Goal: Use online tool/utility: Utilize a website feature to perform a specific function

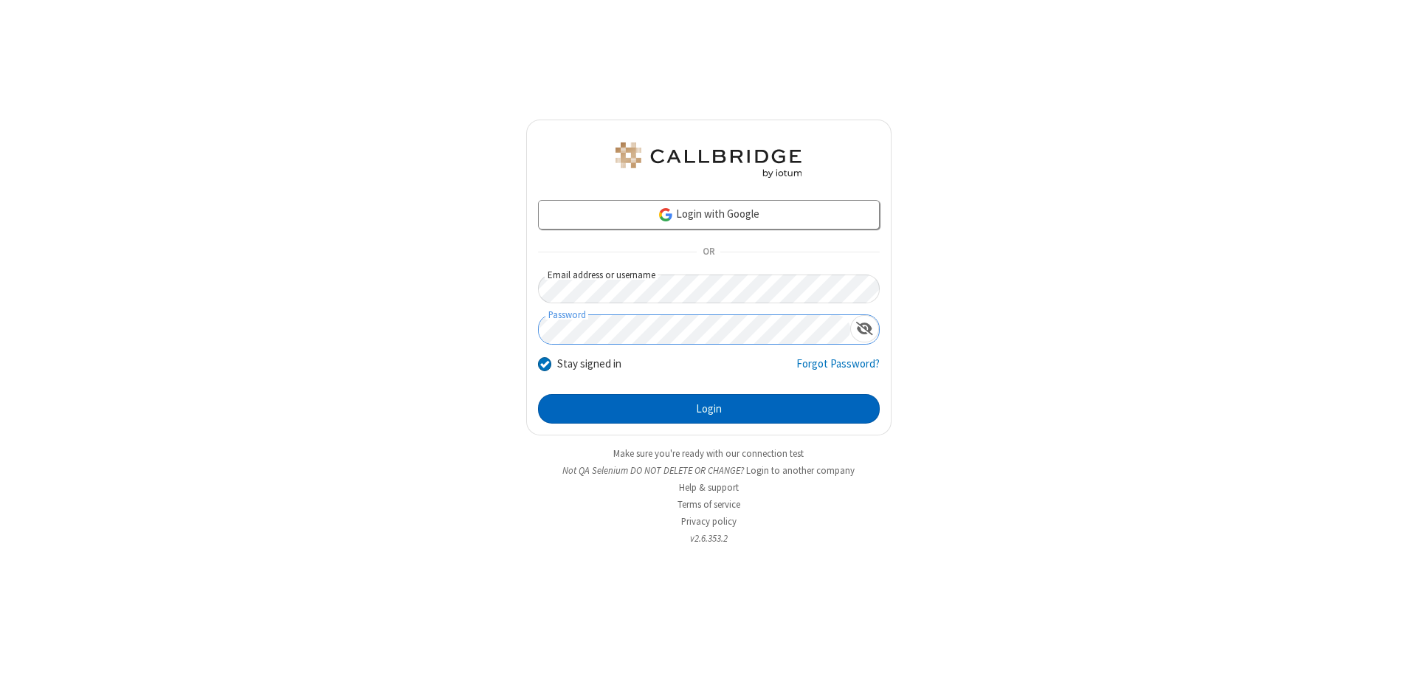
click at [709, 409] on button "Login" at bounding box center [709, 409] width 342 height 30
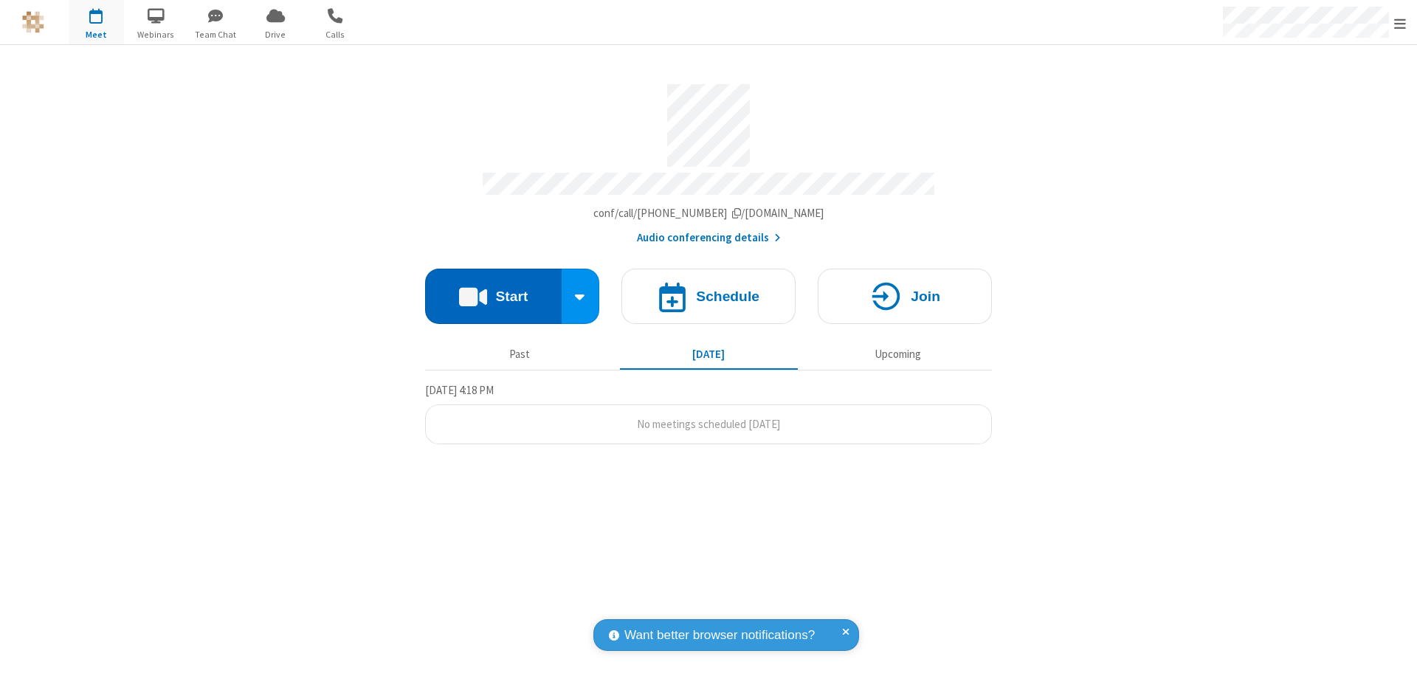
click at [493, 289] on button "Start" at bounding box center [493, 296] width 137 height 55
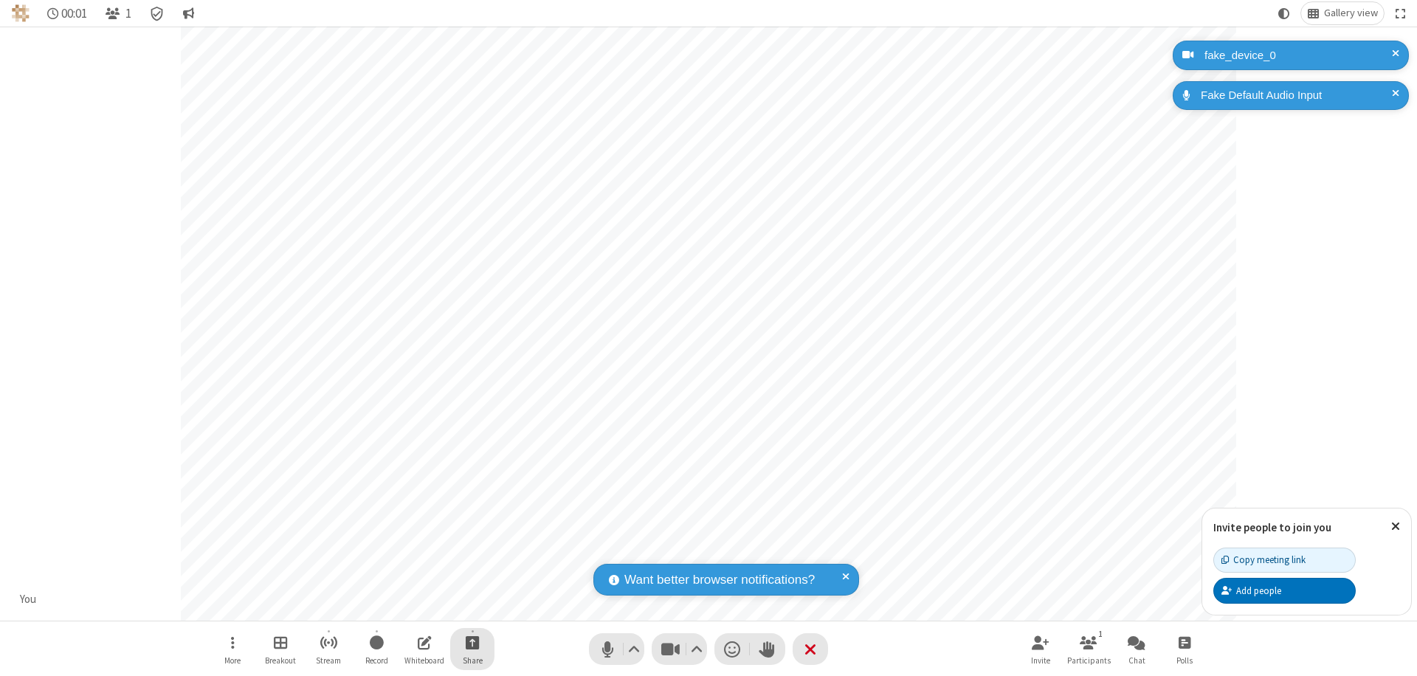
click at [472, 642] on span "Start sharing" at bounding box center [473, 642] width 14 height 18
click at [472, 552] on span "Share additional camera" at bounding box center [481, 555] width 109 height 13
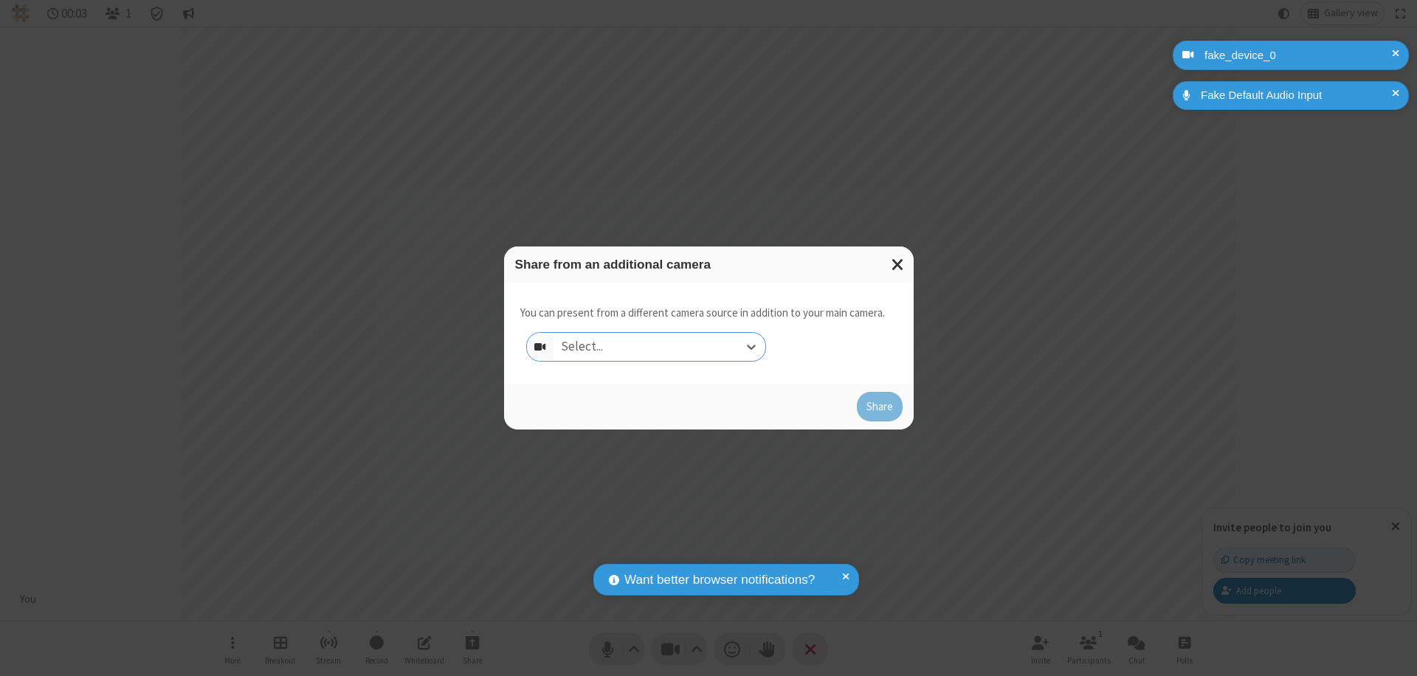
click at [659, 347] on div "Select..." at bounding box center [660, 347] width 212 height 28
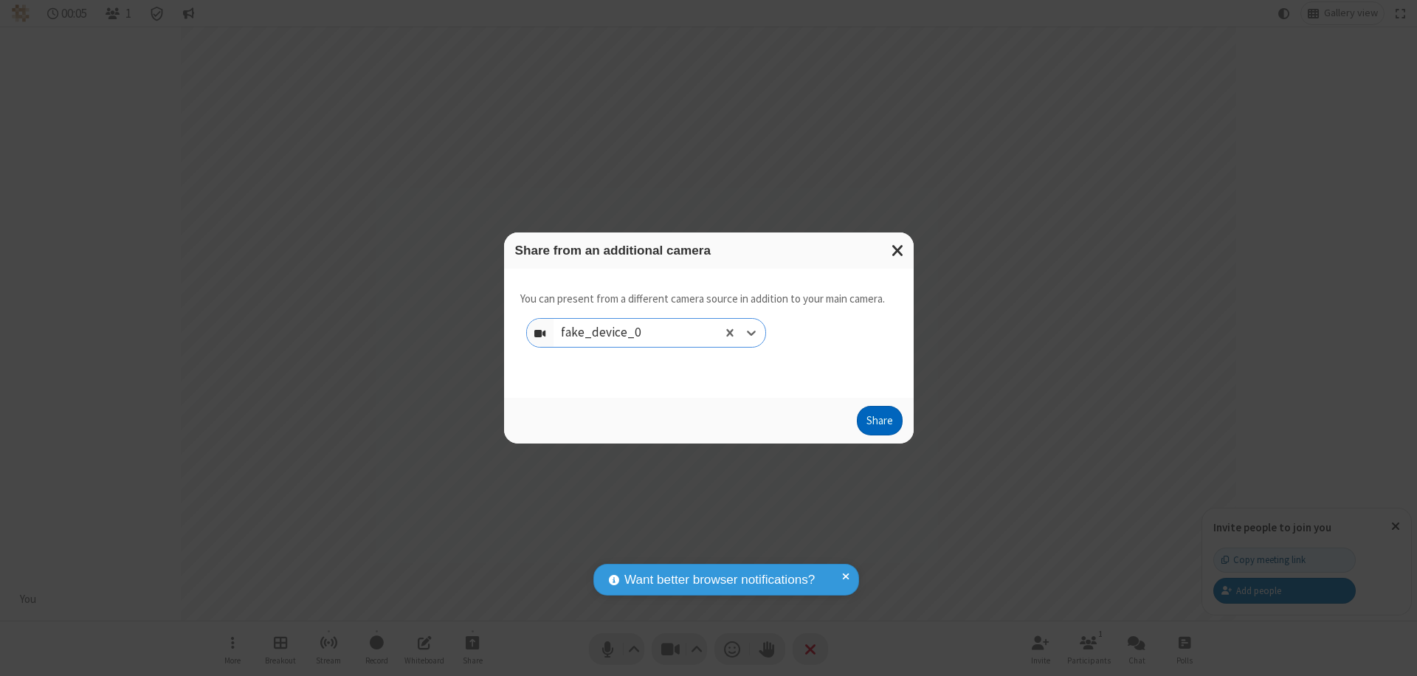
click at [879, 424] on button "Share" at bounding box center [880, 421] width 46 height 30
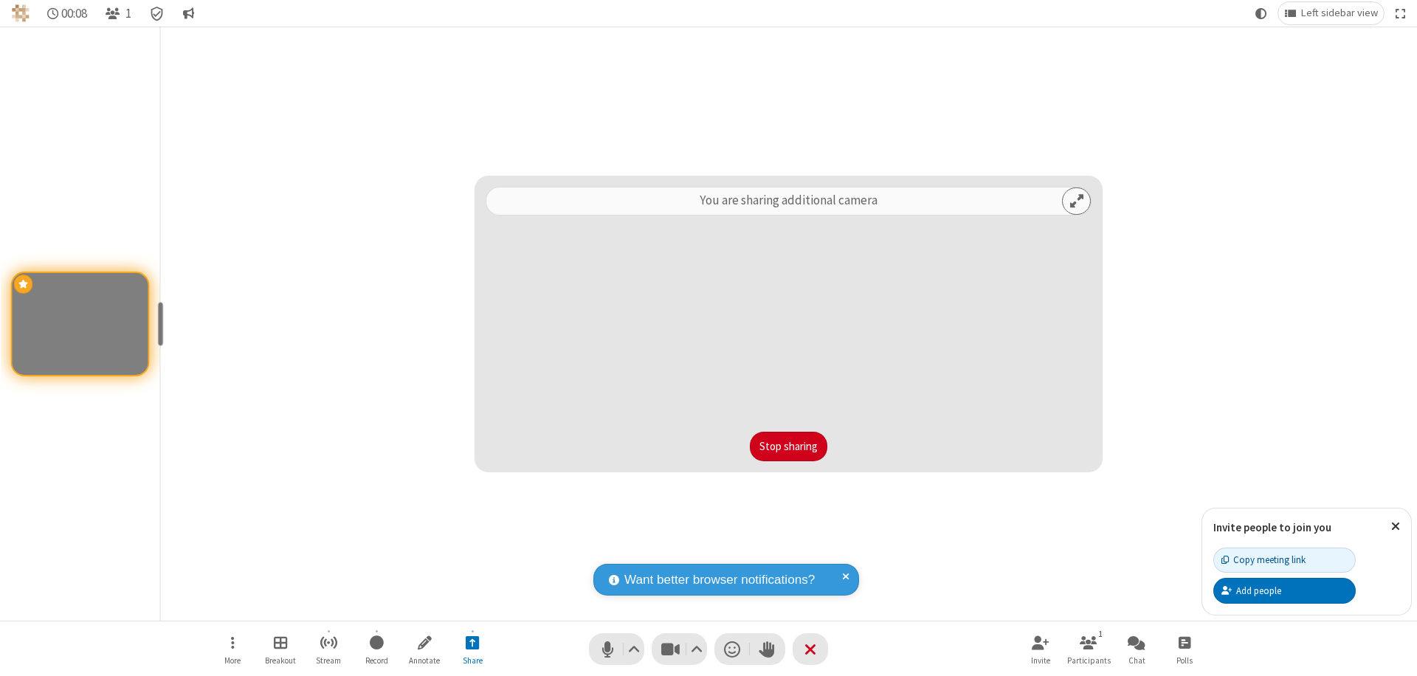
click at [788, 447] on button "Stop sharing" at bounding box center [789, 447] width 78 height 30
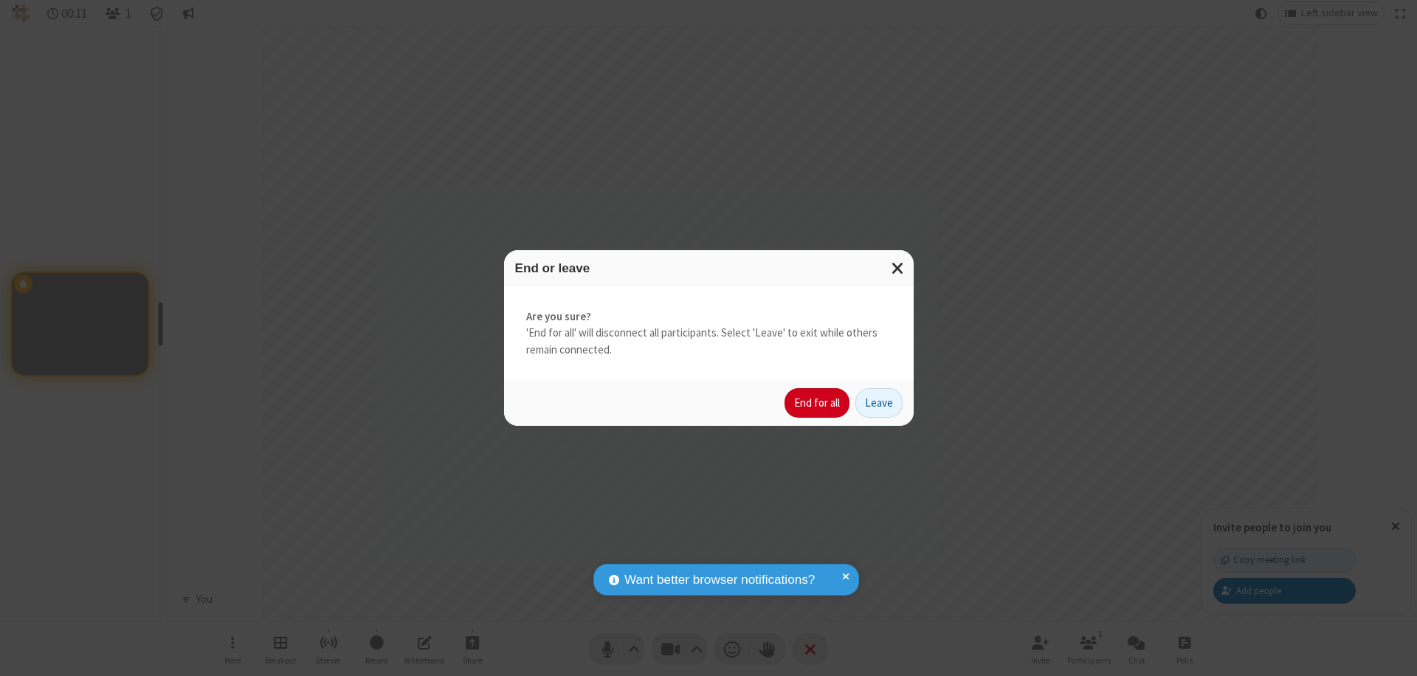
click at [818, 403] on button "End for all" at bounding box center [817, 403] width 65 height 30
